Goal: Transaction & Acquisition: Purchase product/service

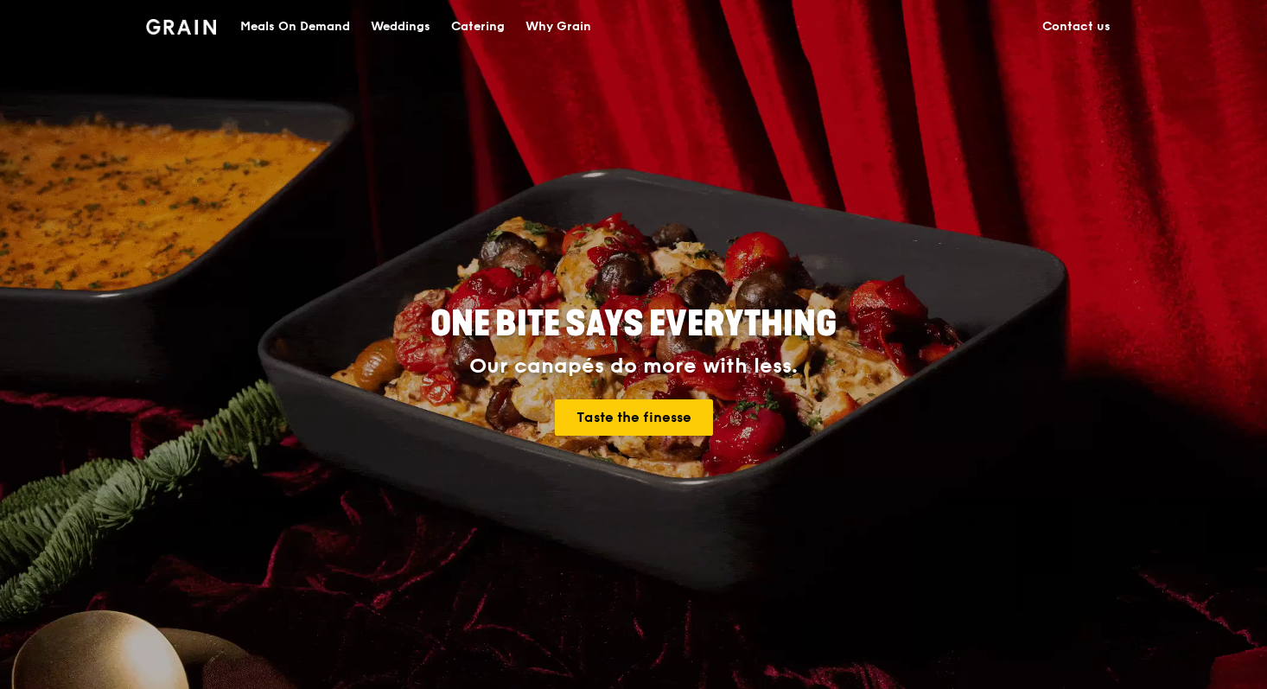
click at [326, 25] on div "Meals On Demand" at bounding box center [295, 27] width 110 height 52
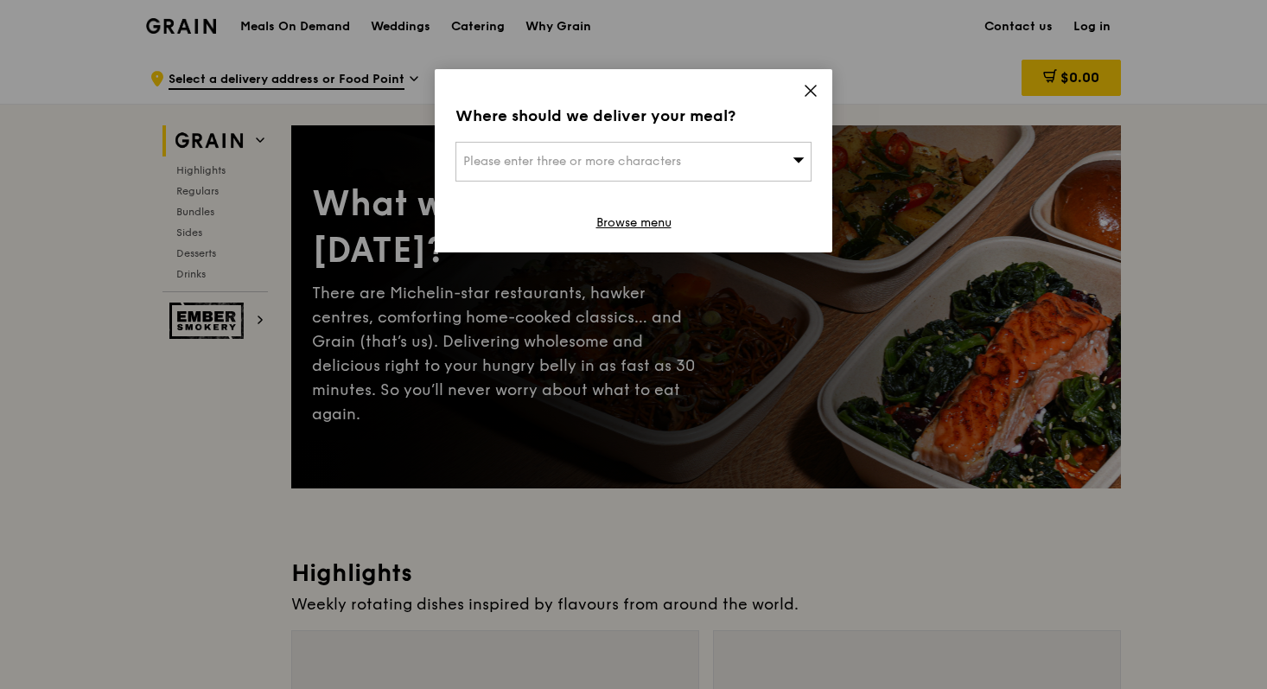
click at [654, 159] on span "Please enter three or more characters" at bounding box center [572, 161] width 218 height 15
click at [816, 80] on div "Where should we deliver your meal? Please enter three or more characters Please…" at bounding box center [634, 160] width 398 height 183
click at [814, 86] on icon at bounding box center [811, 91] width 10 height 10
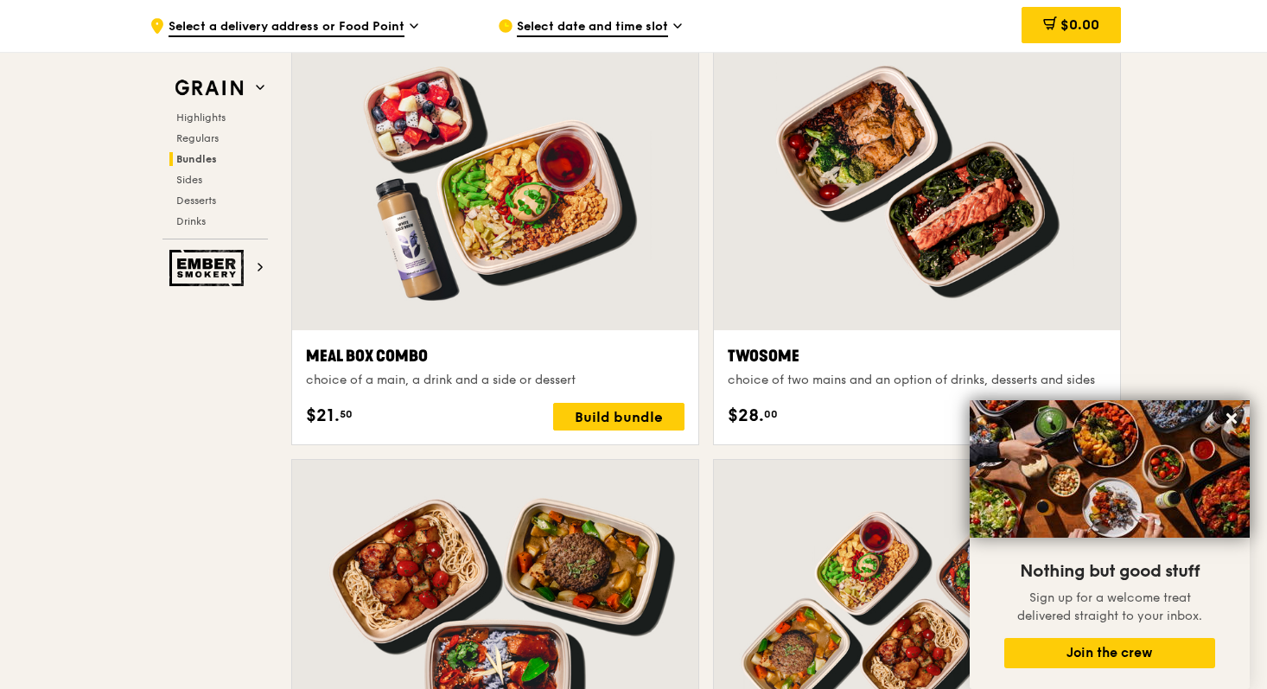
scroll to position [2587, 0]
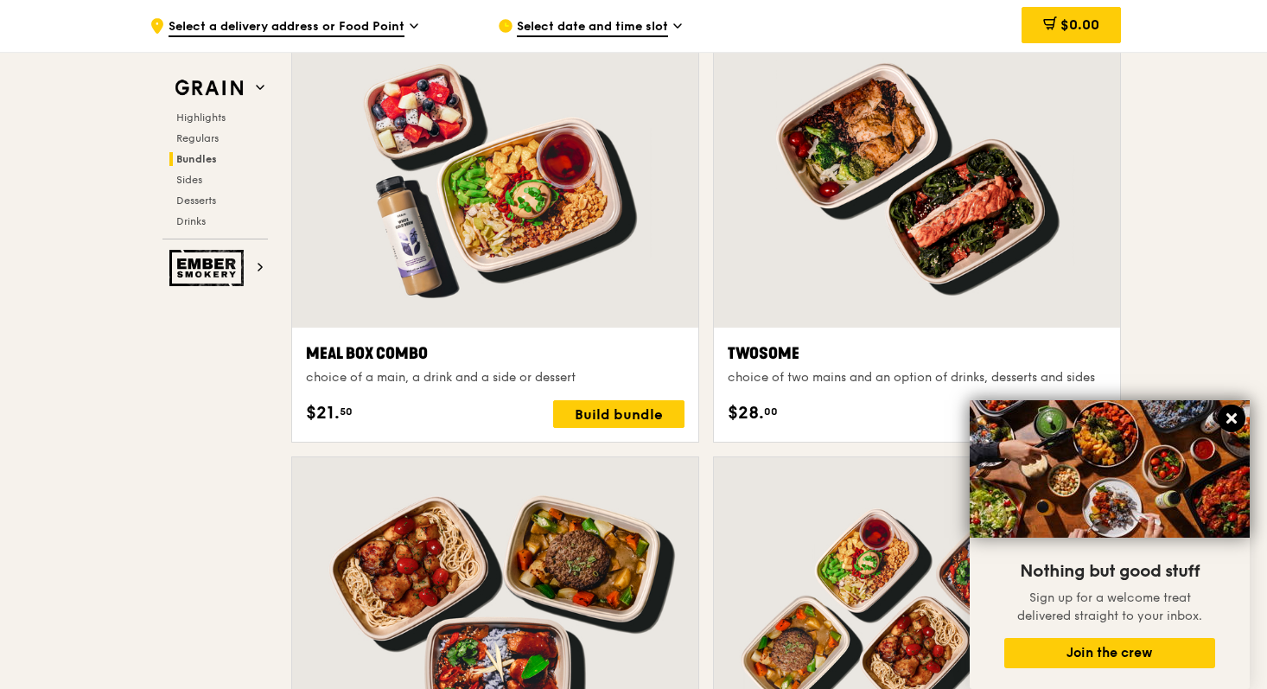
click at [1233, 420] on icon at bounding box center [1232, 418] width 10 height 10
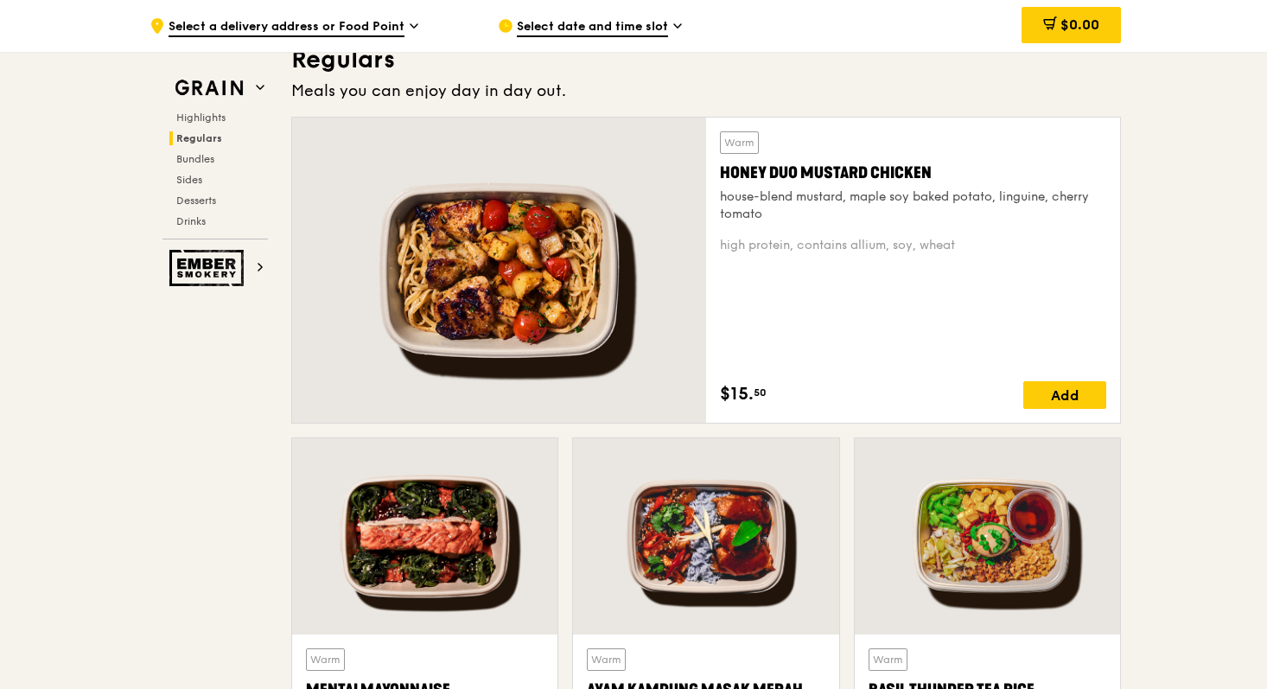
scroll to position [1143, 0]
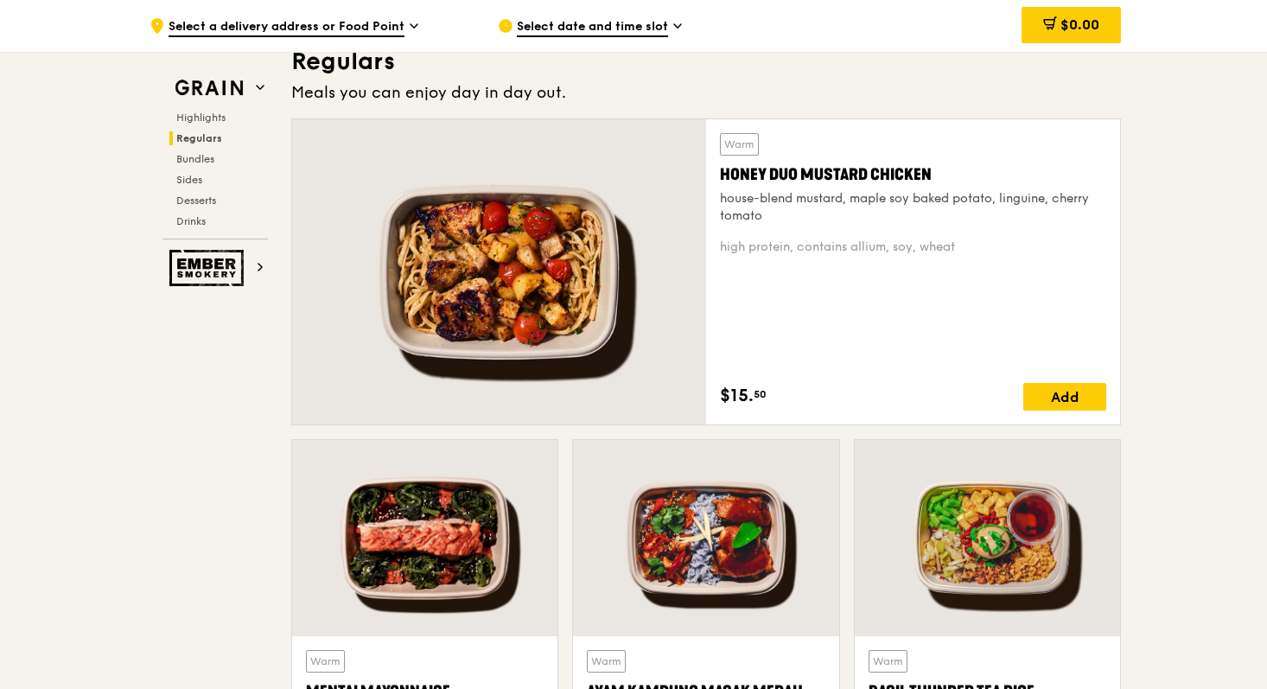
drag, startPoint x: 826, startPoint y: 203, endPoint x: 882, endPoint y: 212, distance: 56.9
click at [882, 212] on div "house-blend mustard, maple soy baked potato, linguine, cherry tomato" at bounding box center [913, 207] width 386 height 35
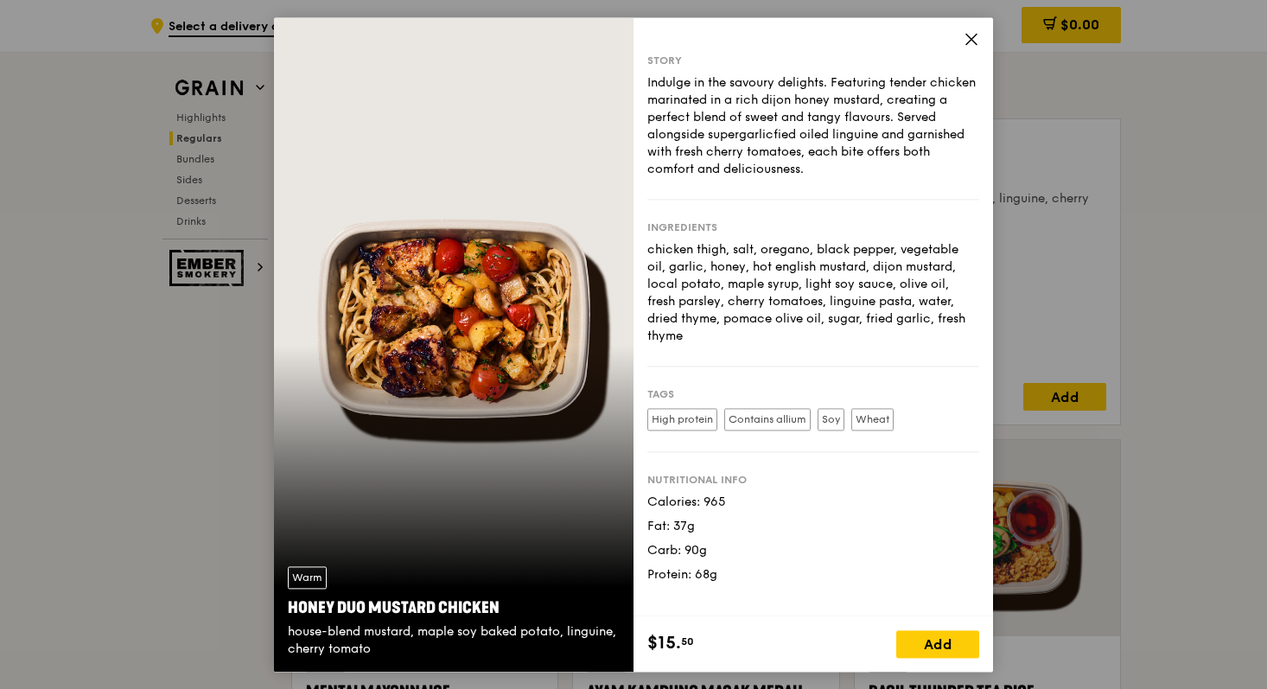
click at [864, 228] on div "Ingredients" at bounding box center [813, 227] width 332 height 14
click at [971, 43] on icon at bounding box center [972, 39] width 16 height 16
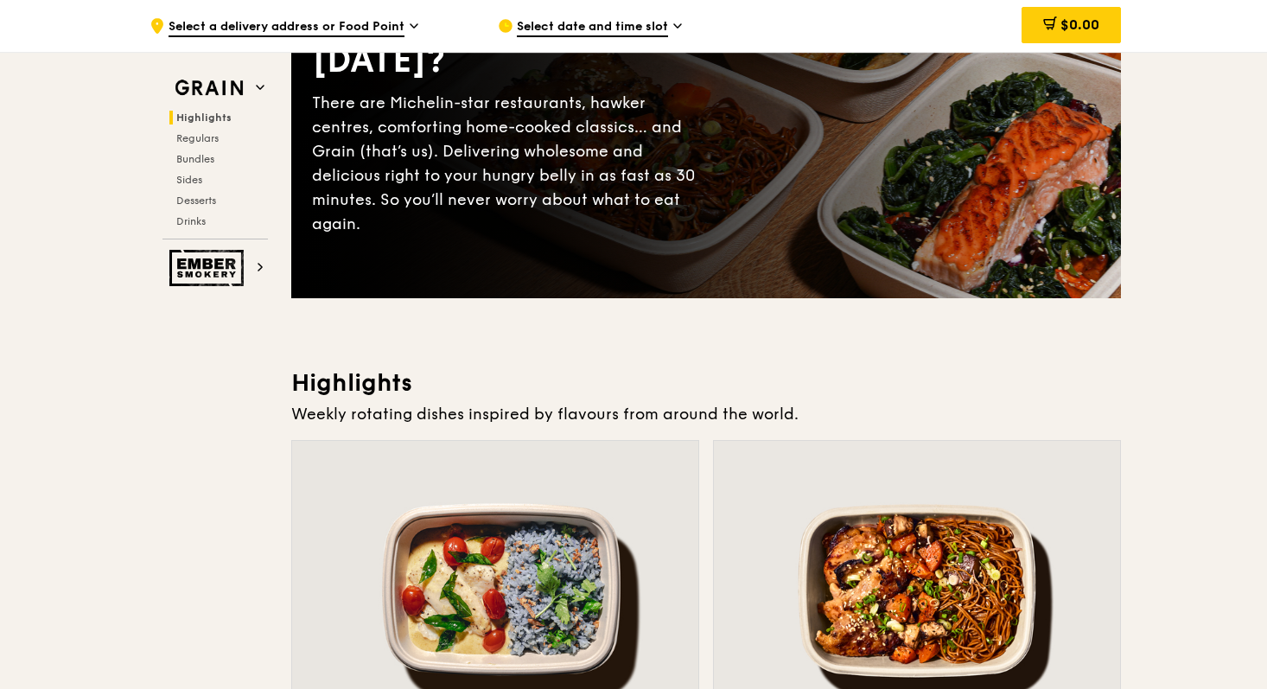
scroll to position [203, 0]
